Goal: Information Seeking & Learning: Check status

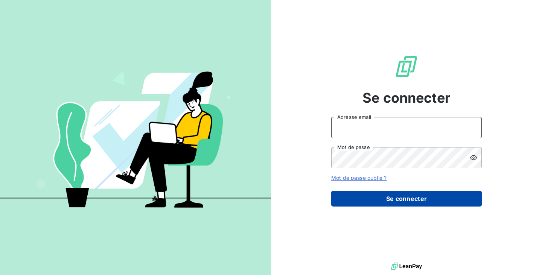
type input "[PERSON_NAME][EMAIL_ADDRESS][DOMAIN_NAME]"
click at [381, 194] on button "Se connecter" at bounding box center [406, 199] width 150 height 16
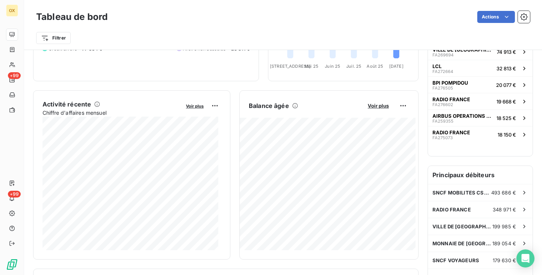
scroll to position [105, 0]
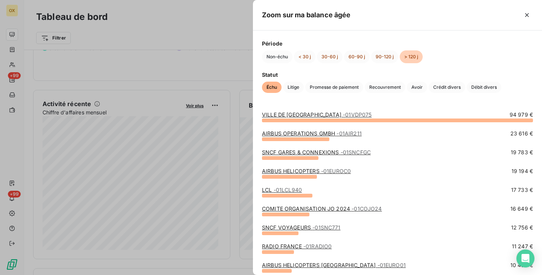
click at [301, 115] on link "[GEOGRAPHIC_DATA] - 01VDP075" at bounding box center [316, 114] width 109 height 6
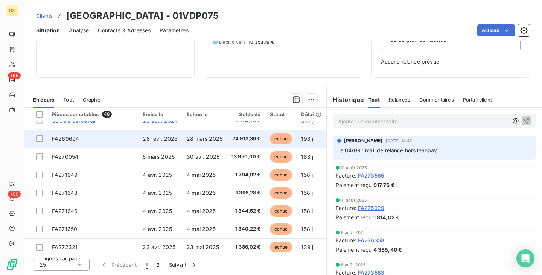
scroll to position [32, 0]
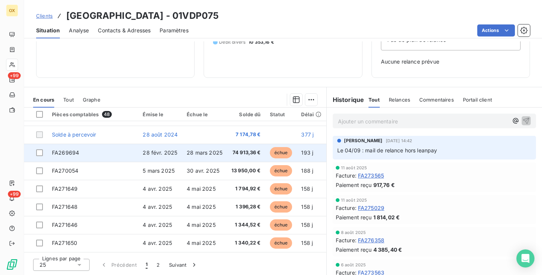
click at [227, 158] on td "74 913,36 €" at bounding box center [246, 153] width 38 height 18
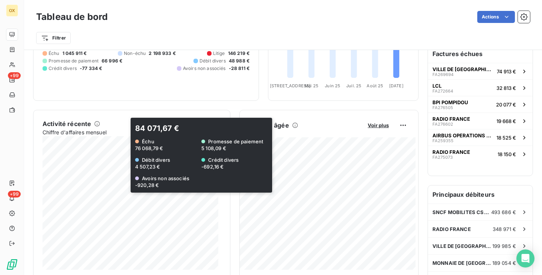
scroll to position [159, 0]
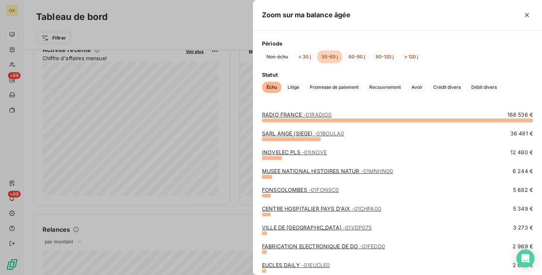
click at [312, 114] on span "- 01RADIO0" at bounding box center [317, 114] width 28 height 6
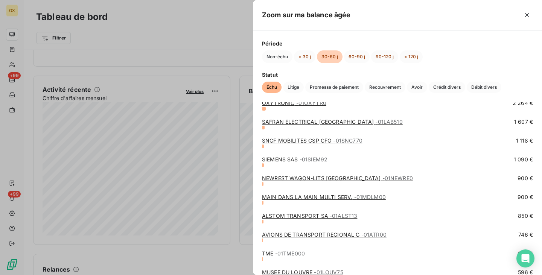
scroll to position [215, 0]
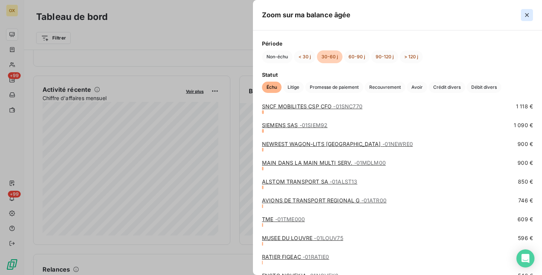
click at [527, 15] on icon "button" at bounding box center [527, 15] width 4 height 4
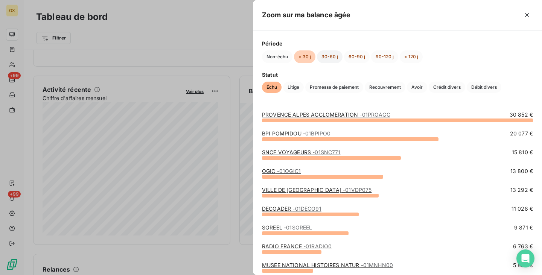
click at [330, 53] on button "30-60 j" at bounding box center [330, 56] width 26 height 13
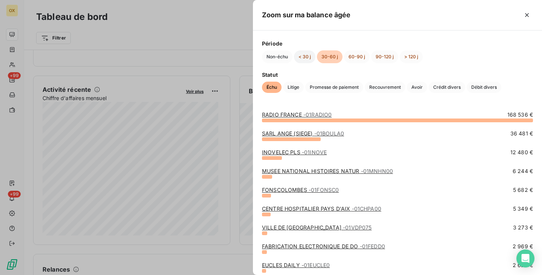
click at [310, 56] on button "< 30 j" at bounding box center [304, 56] width 21 height 13
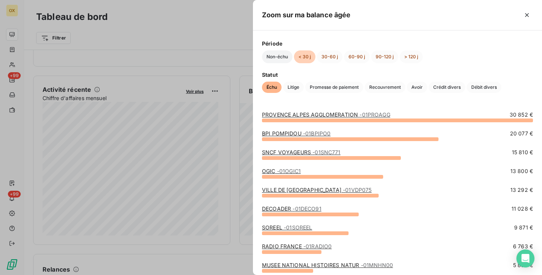
click at [278, 59] on button "Non-échu" at bounding box center [277, 56] width 30 height 13
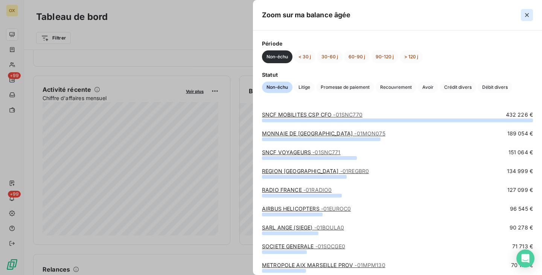
click at [523, 15] on icon "button" at bounding box center [527, 15] width 8 height 8
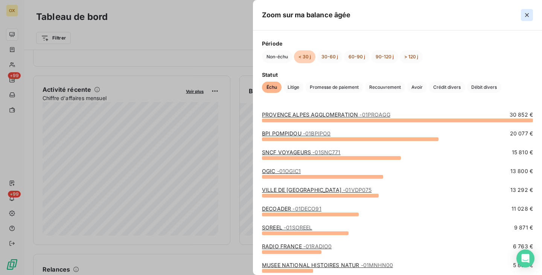
click at [527, 15] on icon "button" at bounding box center [527, 15] width 4 height 4
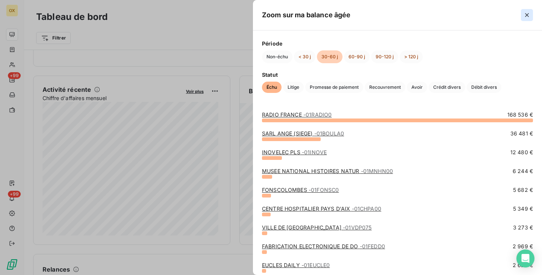
click at [527, 12] on icon "button" at bounding box center [527, 15] width 8 height 8
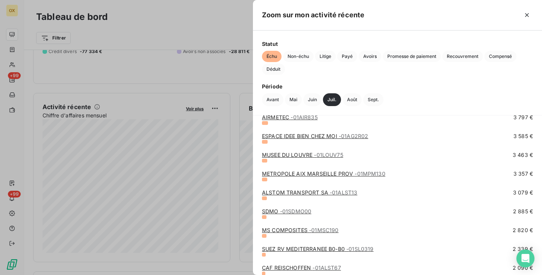
scroll to position [181, 0]
click at [309, 99] on button "Juin" at bounding box center [312, 99] width 18 height 13
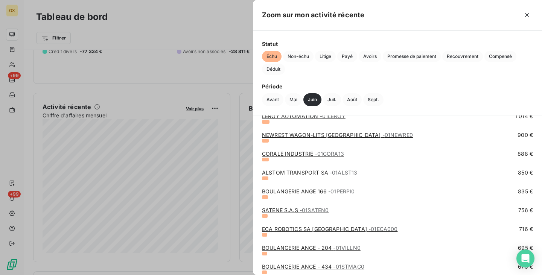
scroll to position [435, 0]
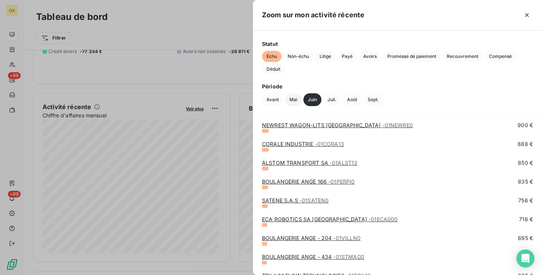
click at [295, 99] on button "Mai" at bounding box center [293, 99] width 17 height 13
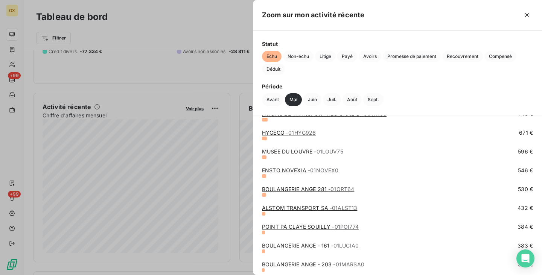
scroll to position [278, 0]
click at [267, 103] on button "Avant" at bounding box center [272, 99] width 21 height 13
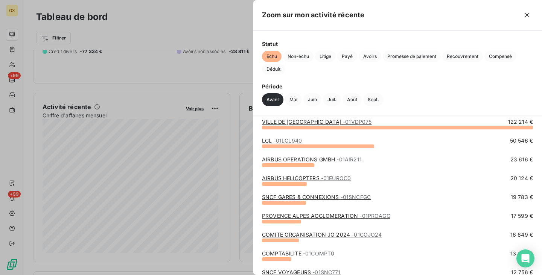
scroll to position [7, 0]
click at [285, 142] on span "- 01LCL940" at bounding box center [287, 140] width 28 height 6
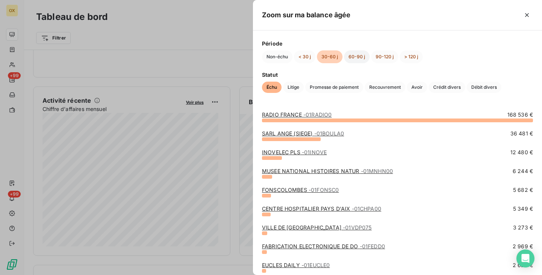
click at [351, 58] on button "60-90 j" at bounding box center [357, 56] width 26 height 13
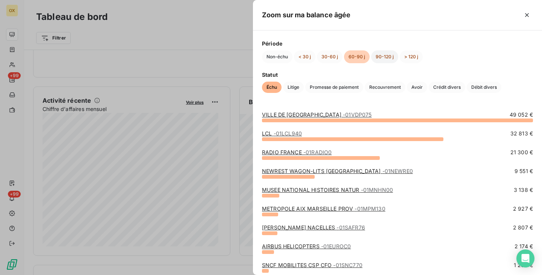
click at [382, 59] on button "90-120 j" at bounding box center [384, 56] width 27 height 13
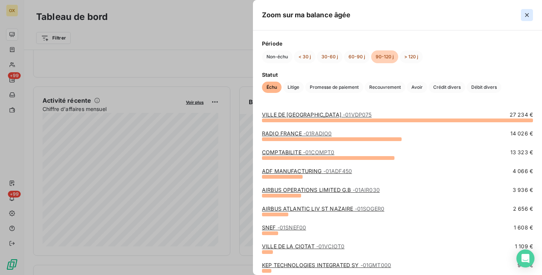
click at [526, 16] on icon "button" at bounding box center [527, 15] width 8 height 8
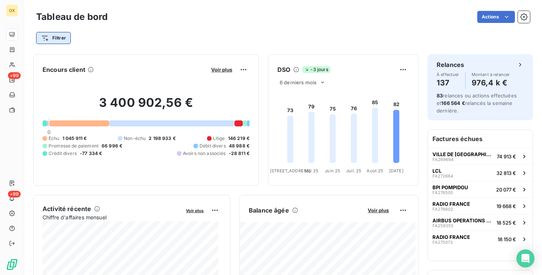
click at [57, 41] on html "OX +99 +99 Tableau de bord Actions Filtrer Encours client Voir plus 3 400 902,5…" at bounding box center [271, 137] width 542 height 275
click at [93, 59] on input "visioconcept" at bounding box center [91, 59] width 95 height 16
click at [61, 59] on input "visioconcept" at bounding box center [91, 59] width 95 height 16
click at [57, 59] on input "visioconcept" at bounding box center [91, 59] width 95 height 16
click at [62, 60] on input "visioconcept" at bounding box center [91, 59] width 95 height 16
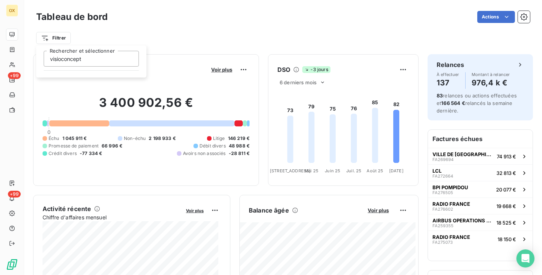
click at [62, 60] on input "visioconcept" at bounding box center [91, 59] width 95 height 16
drag, startPoint x: 67, startPoint y: 59, endPoint x: 139, endPoint y: 63, distance: 71.6
click at [139, 63] on html "OX +99 +99 Tableau de bord Actions Filtrer affiche et vous Rechercher et sélect…" at bounding box center [271, 137] width 542 height 275
click at [62, 61] on input "affiche" at bounding box center [91, 59] width 95 height 16
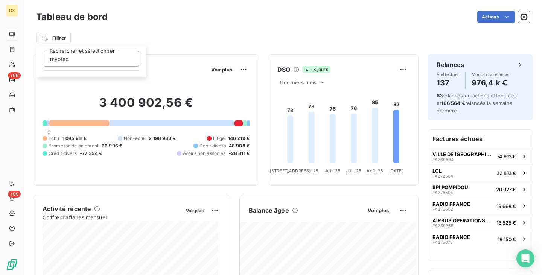
type input "myotec"
click at [115, 42] on html "OX +99 +99 Tableau de bord Actions Filtrer myotec Rechercher et sélectionner En…" at bounding box center [271, 137] width 542 height 275
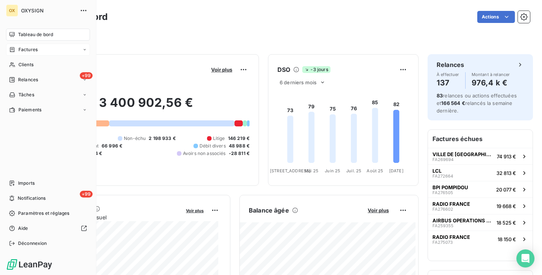
click at [41, 51] on div "Factures" at bounding box center [48, 50] width 84 height 12
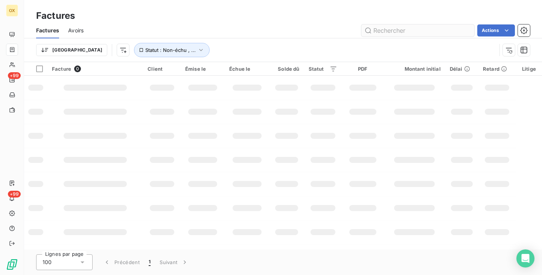
click at [405, 35] on input "text" at bounding box center [417, 30] width 113 height 12
type input "myotec"
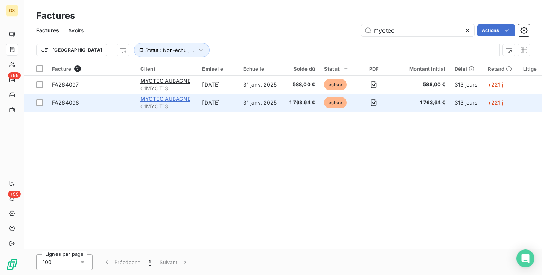
click at [168, 99] on span "MYOTEC AUBAGNE" at bounding box center [165, 99] width 50 height 6
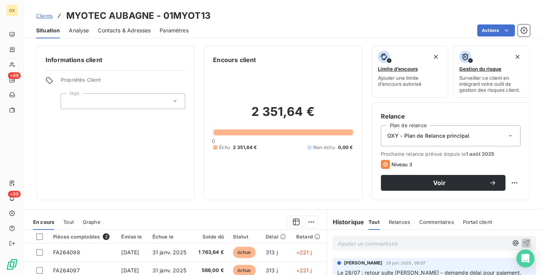
click at [225, 99] on div "2 351,64 € 0 Échu 2 351,64 € Non-échu 0,00 €" at bounding box center [283, 127] width 140 height 126
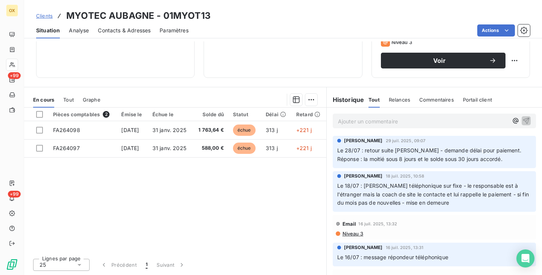
click at [237, 225] on div "Pièces comptables 2 Émise le Échue le Solde dû Statut Délai Retard FA264098 [DA…" at bounding box center [175, 180] width 302 height 145
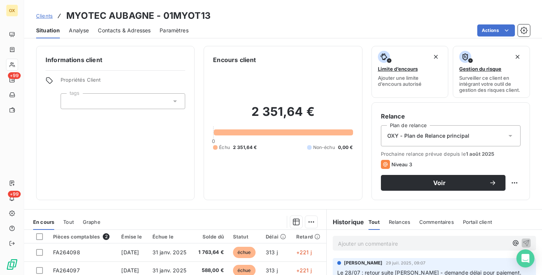
click at [38, 16] on span "Clients" at bounding box center [44, 16] width 17 height 6
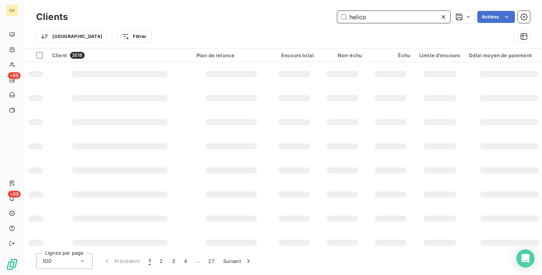
type input "helico"
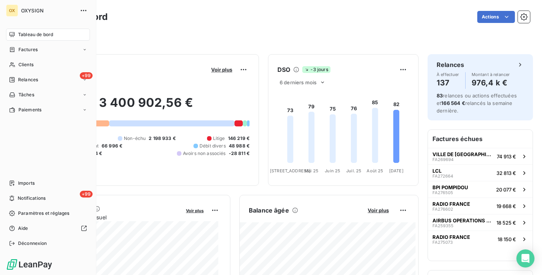
click at [36, 11] on span "OXYSIGN" at bounding box center [48, 11] width 54 height 6
click at [38, 33] on span "Tableau de bord" at bounding box center [35, 34] width 35 height 7
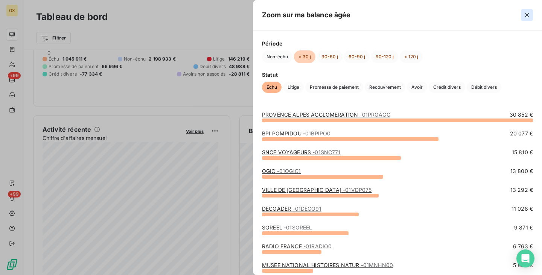
click at [528, 13] on icon "button" at bounding box center [527, 15] width 8 height 8
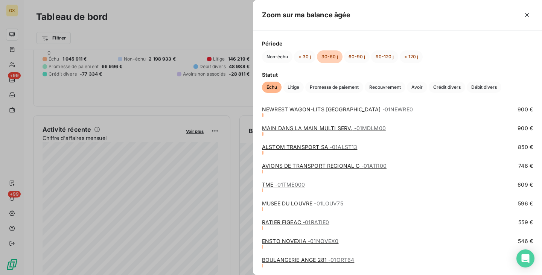
scroll to position [252, 0]
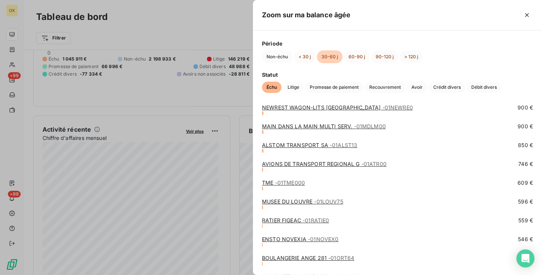
click at [397, 107] on div "NEWREST WAGON-LITS [GEOGRAPHIC_DATA] - 01NEWRE0 900 €" at bounding box center [397, 108] width 271 height 8
click at [382, 108] on span "- 01NEWRE0" at bounding box center [397, 107] width 30 height 6
